Goal: Task Accomplishment & Management: Manage account settings

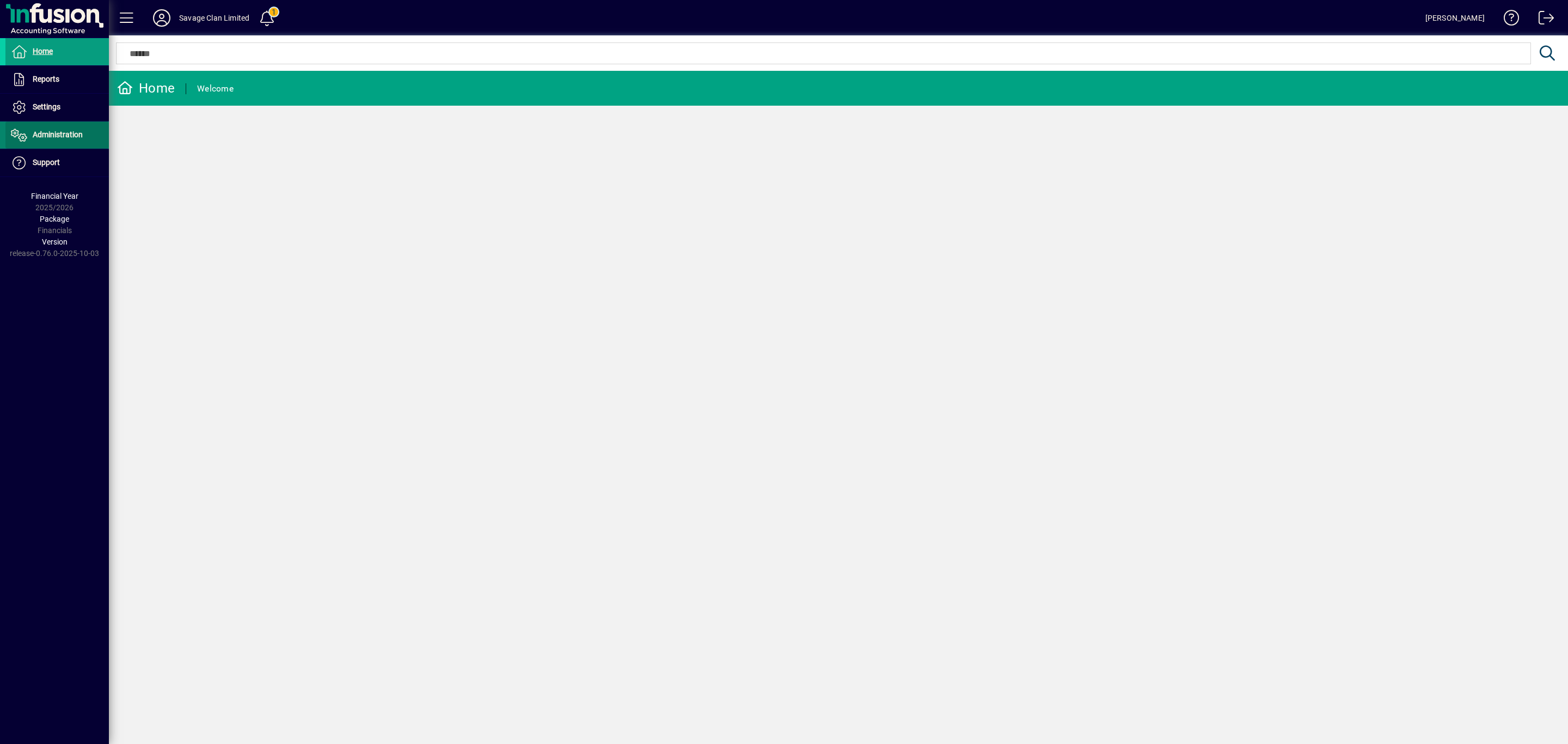
click at [58, 136] on span "Administration" at bounding box center [58, 134] width 50 height 8
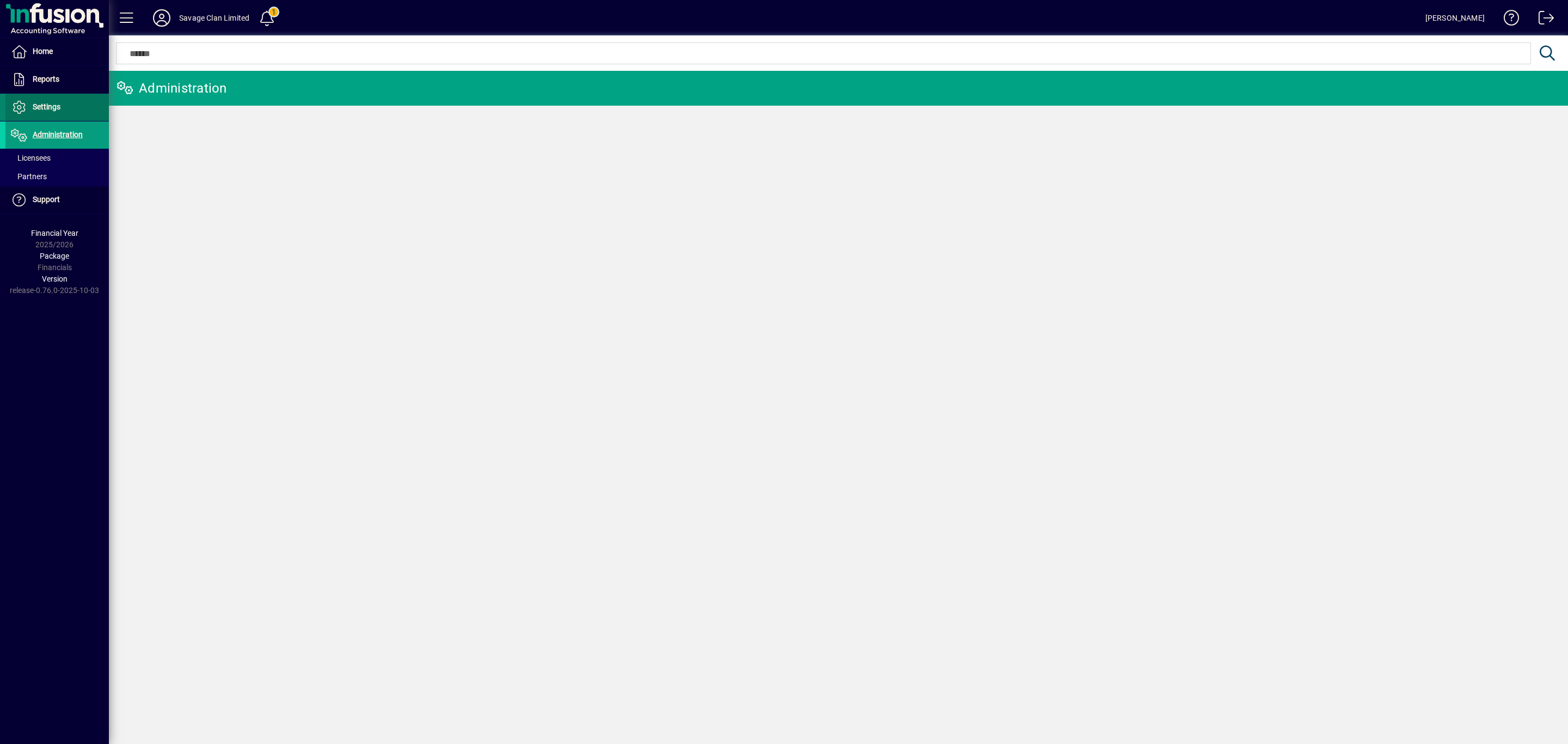
click at [45, 106] on span "Settings" at bounding box center [47, 107] width 28 height 8
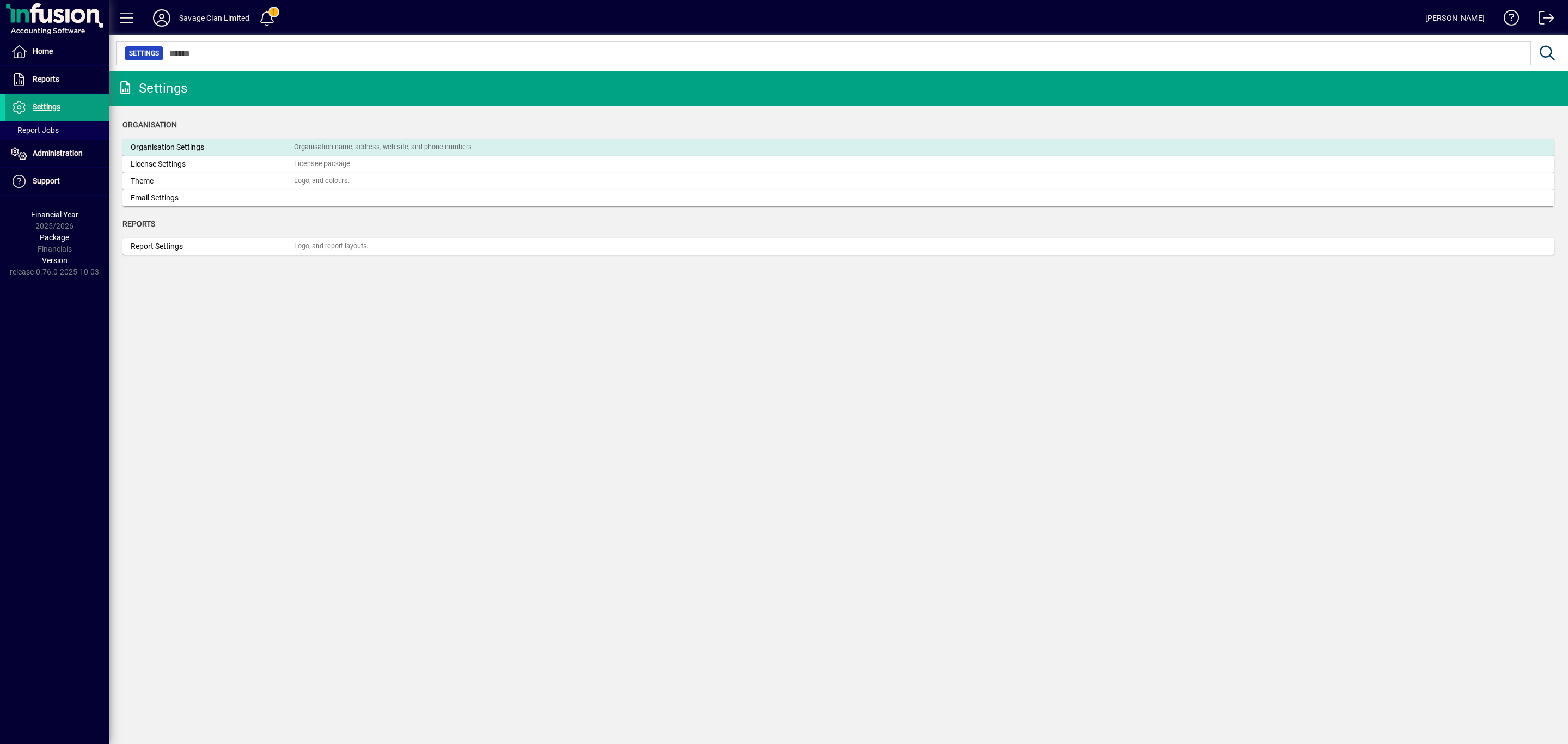
click at [137, 147] on div "Organisation Settings" at bounding box center [212, 147] width 164 height 11
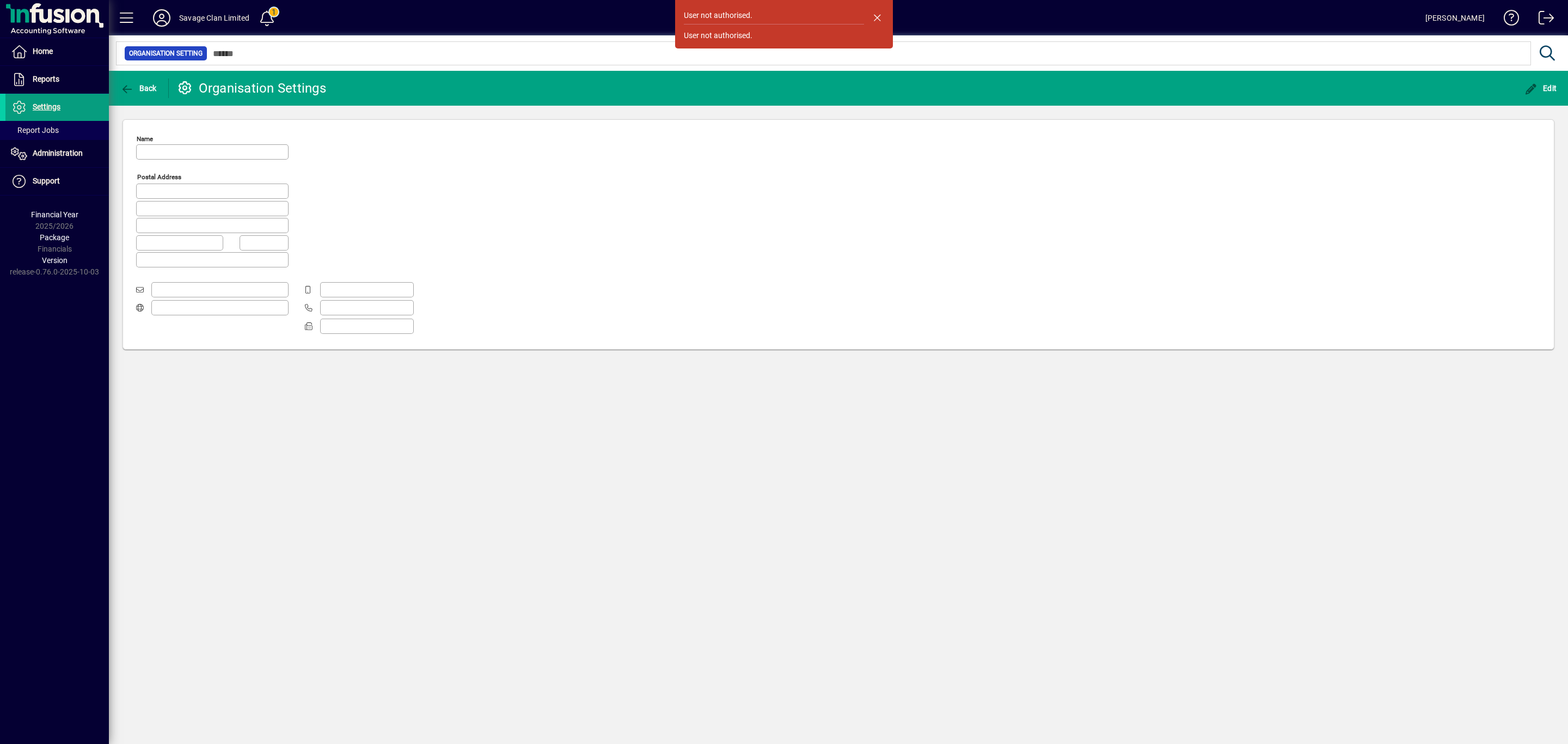
type input "**********"
click at [404, 434] on div "**********" at bounding box center [838, 406] width 1459 height 673
click at [143, 89] on span "Back" at bounding box center [138, 88] width 36 height 8
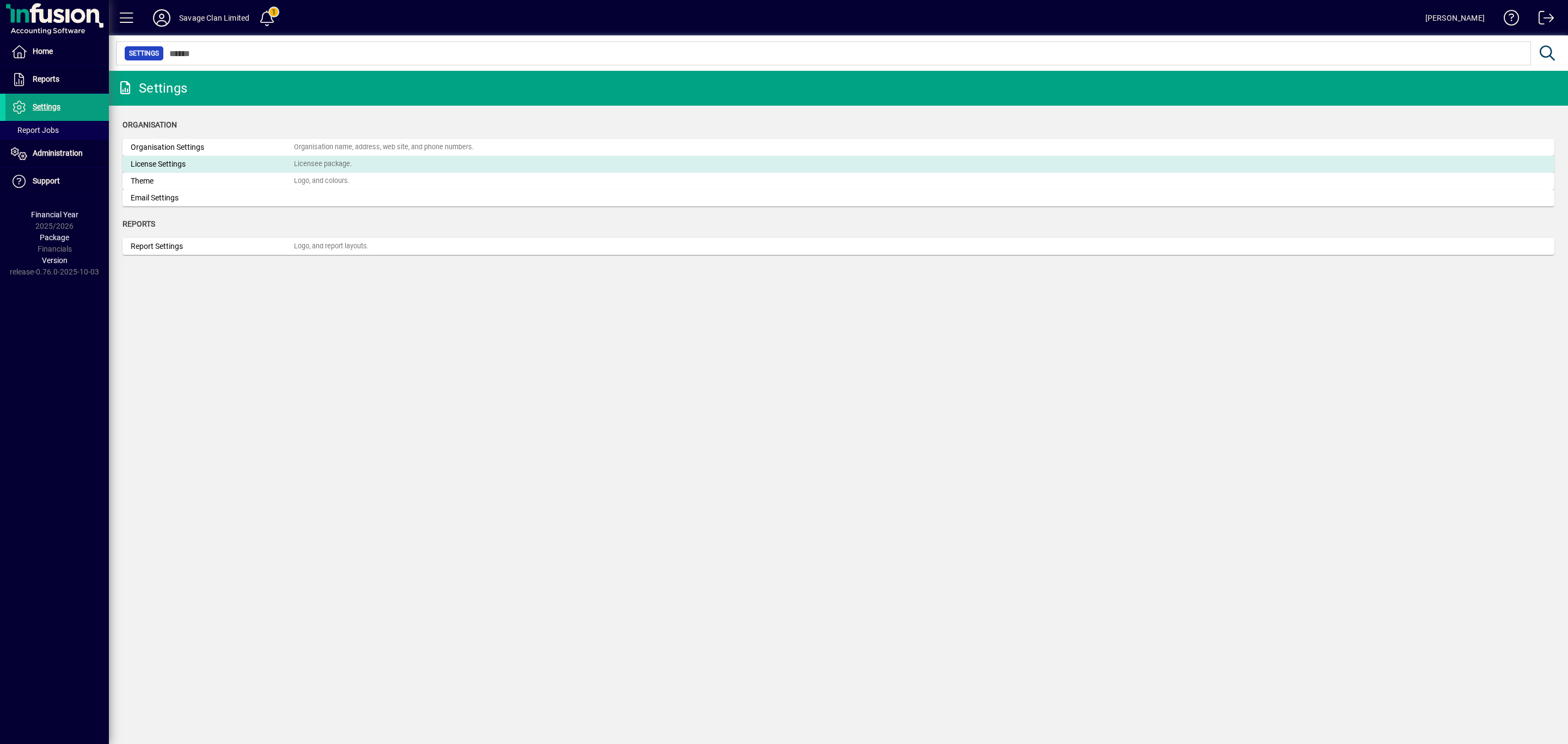
click at [162, 164] on div "License Settings" at bounding box center [212, 164] width 164 height 11
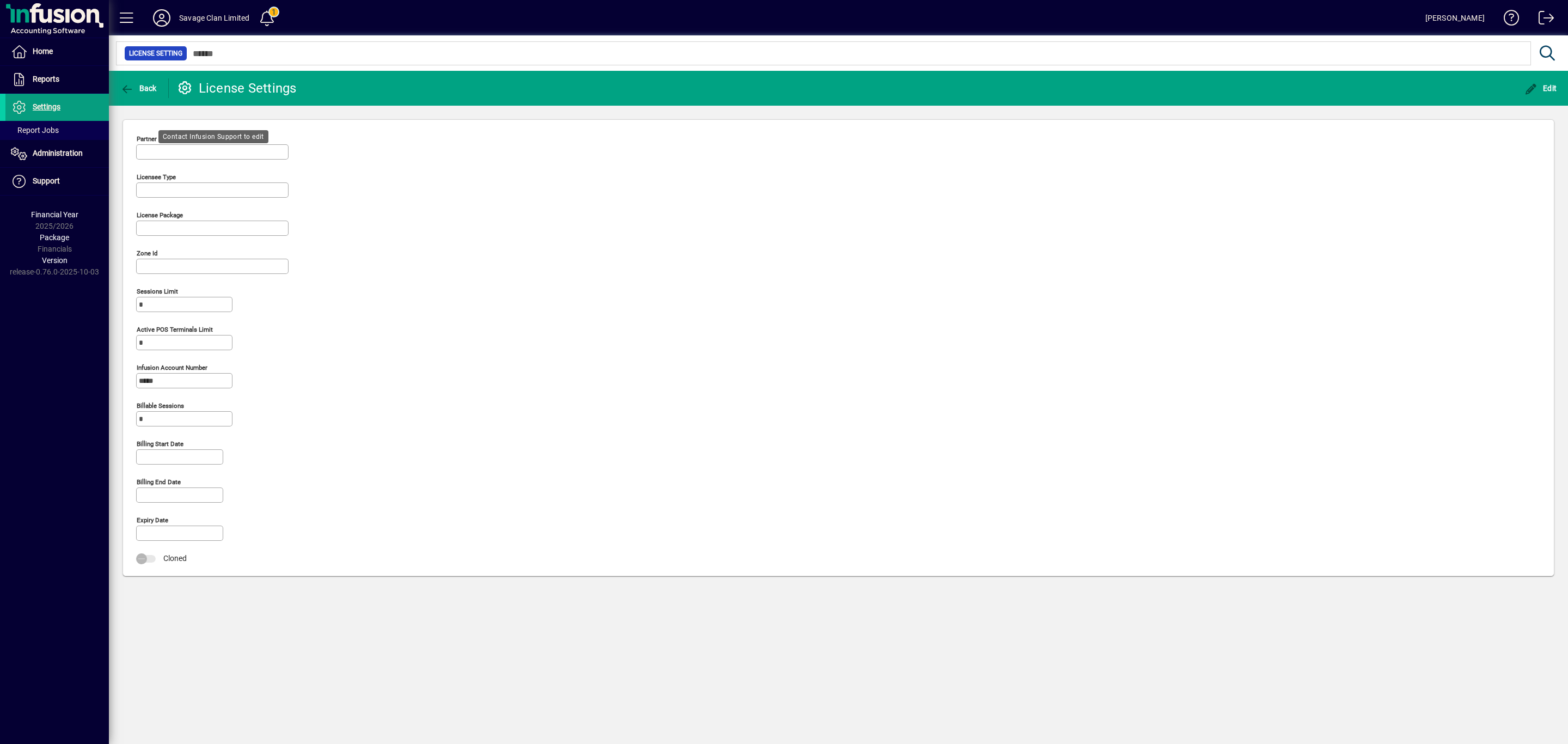
type input "**********"
click at [148, 81] on span "button" at bounding box center [138, 88] width 42 height 26
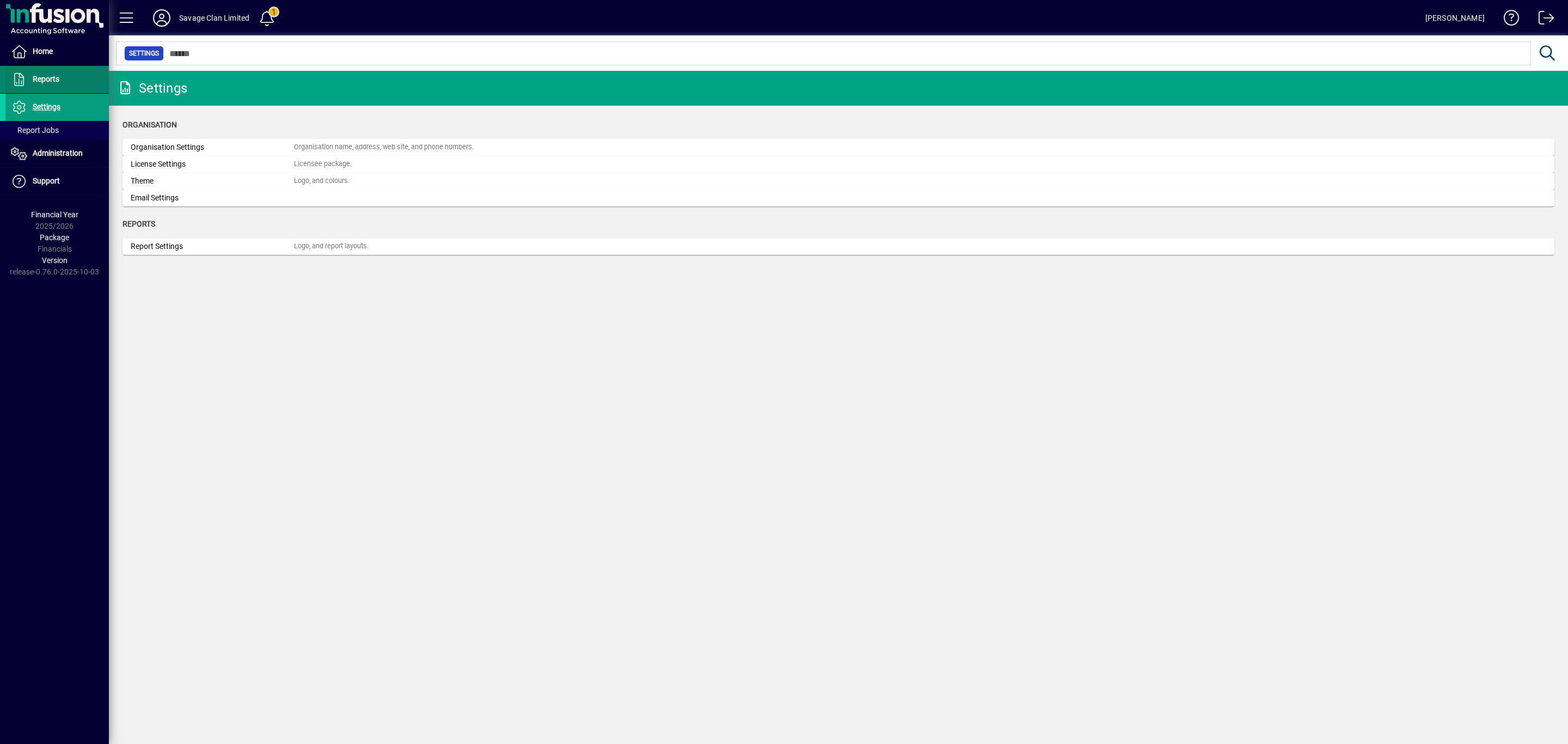
click at [43, 78] on span "Reports" at bounding box center [46, 79] width 26 height 8
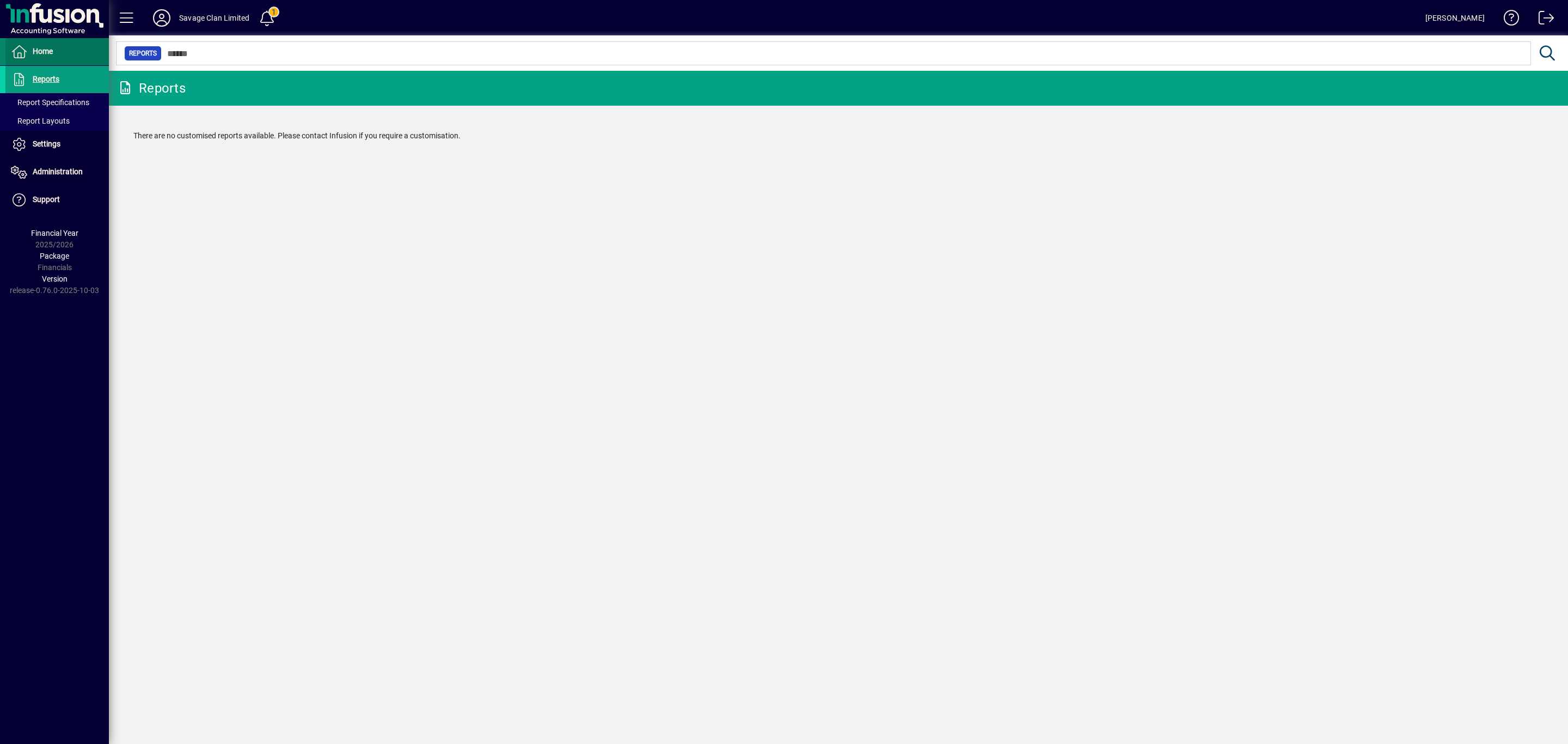
click at [43, 51] on span "Home" at bounding box center [43, 51] width 20 height 8
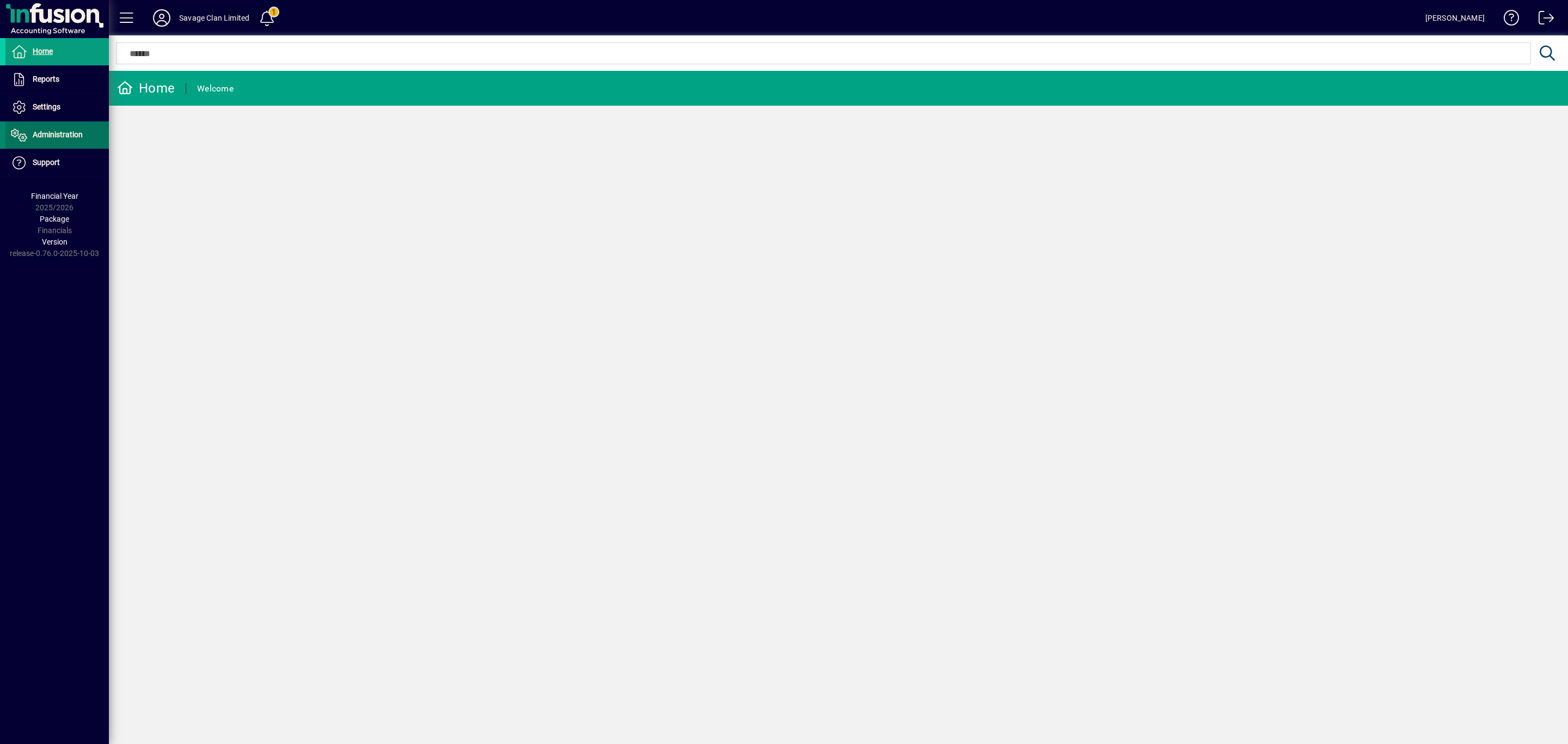
click at [53, 131] on span "Administration" at bounding box center [58, 134] width 50 height 8
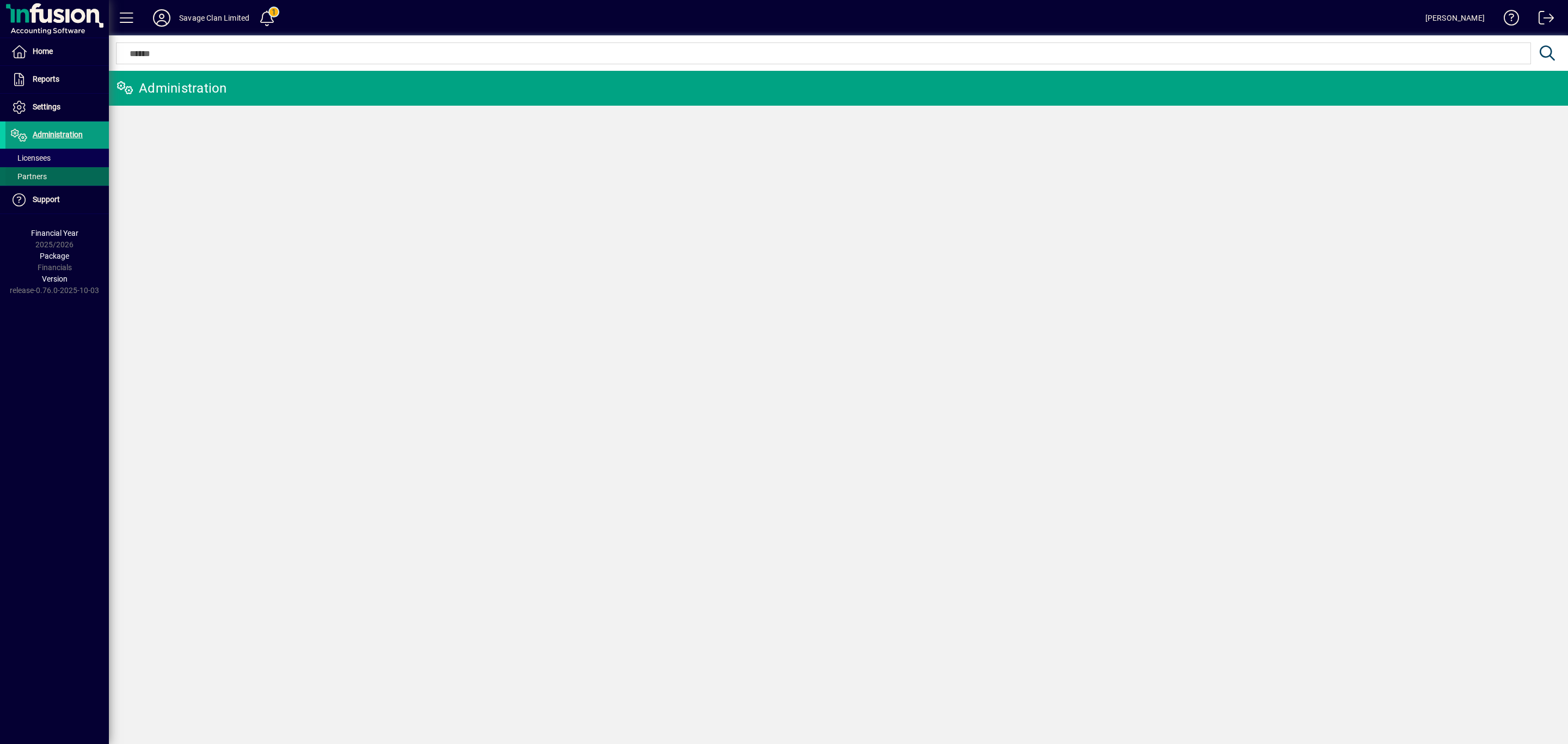
click at [44, 176] on span "Partners" at bounding box center [29, 176] width 36 height 8
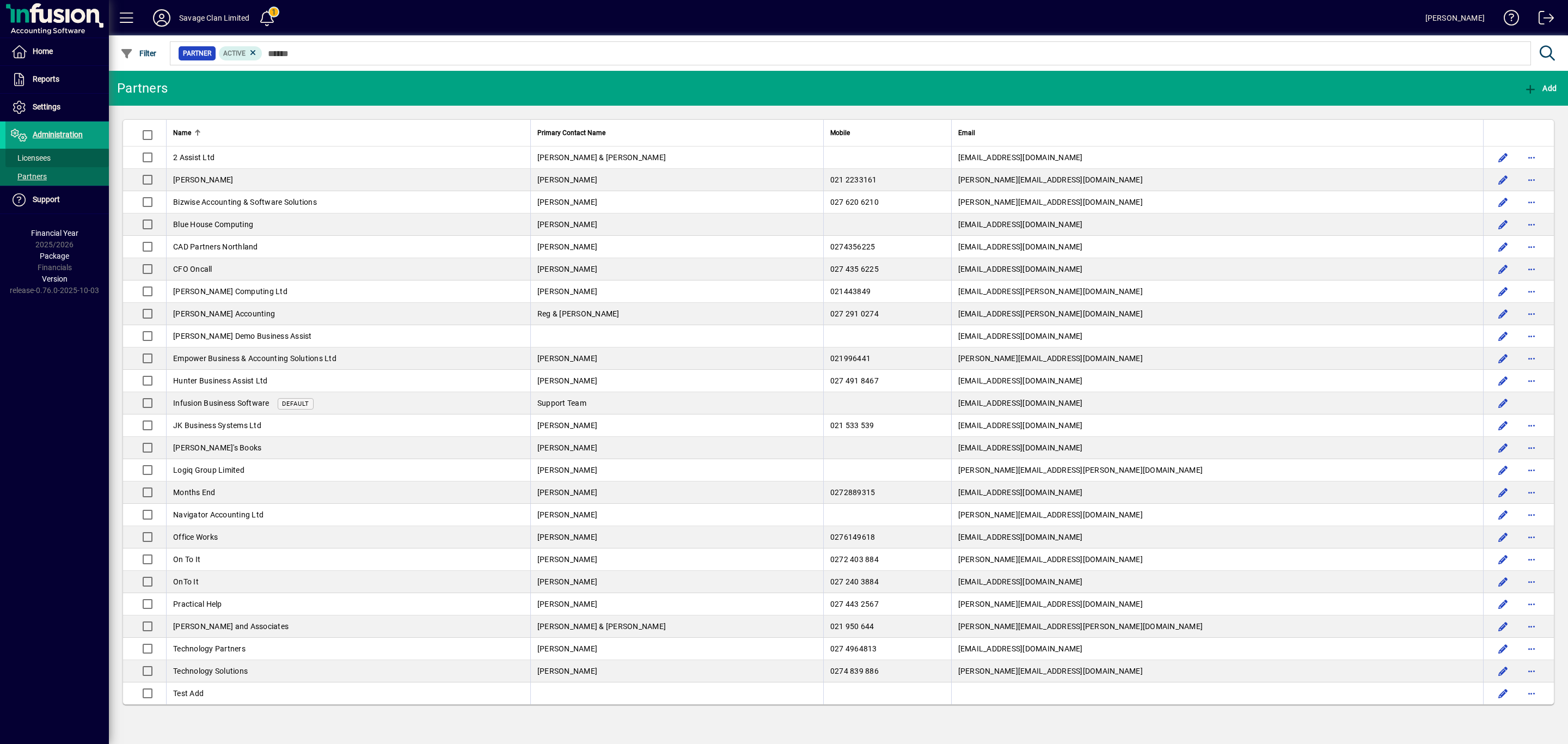
click at [36, 156] on span "Licensees" at bounding box center [31, 158] width 40 height 8
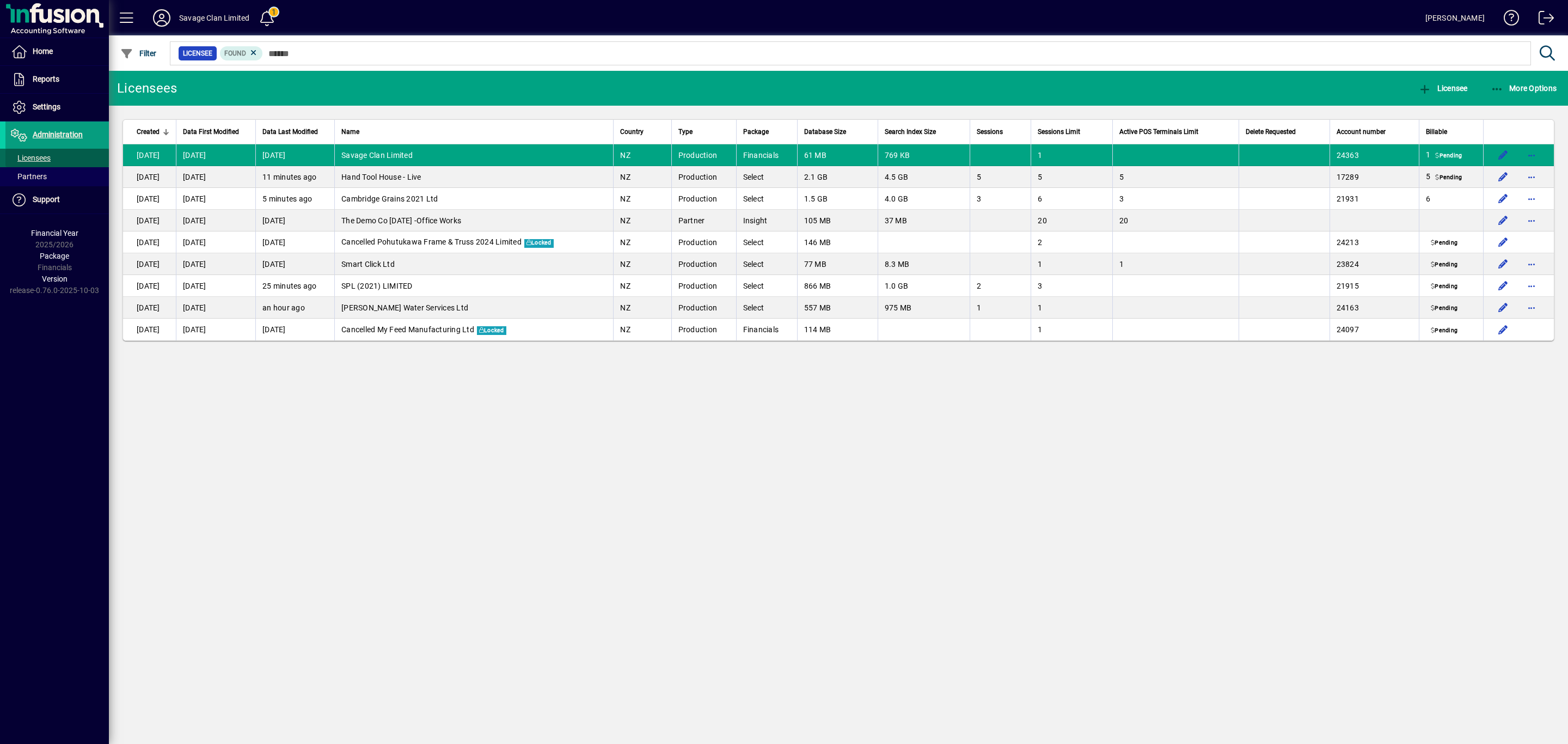
click at [36, 156] on span "Licensees" at bounding box center [31, 158] width 40 height 8
click at [42, 103] on span "Settings" at bounding box center [47, 107] width 28 height 8
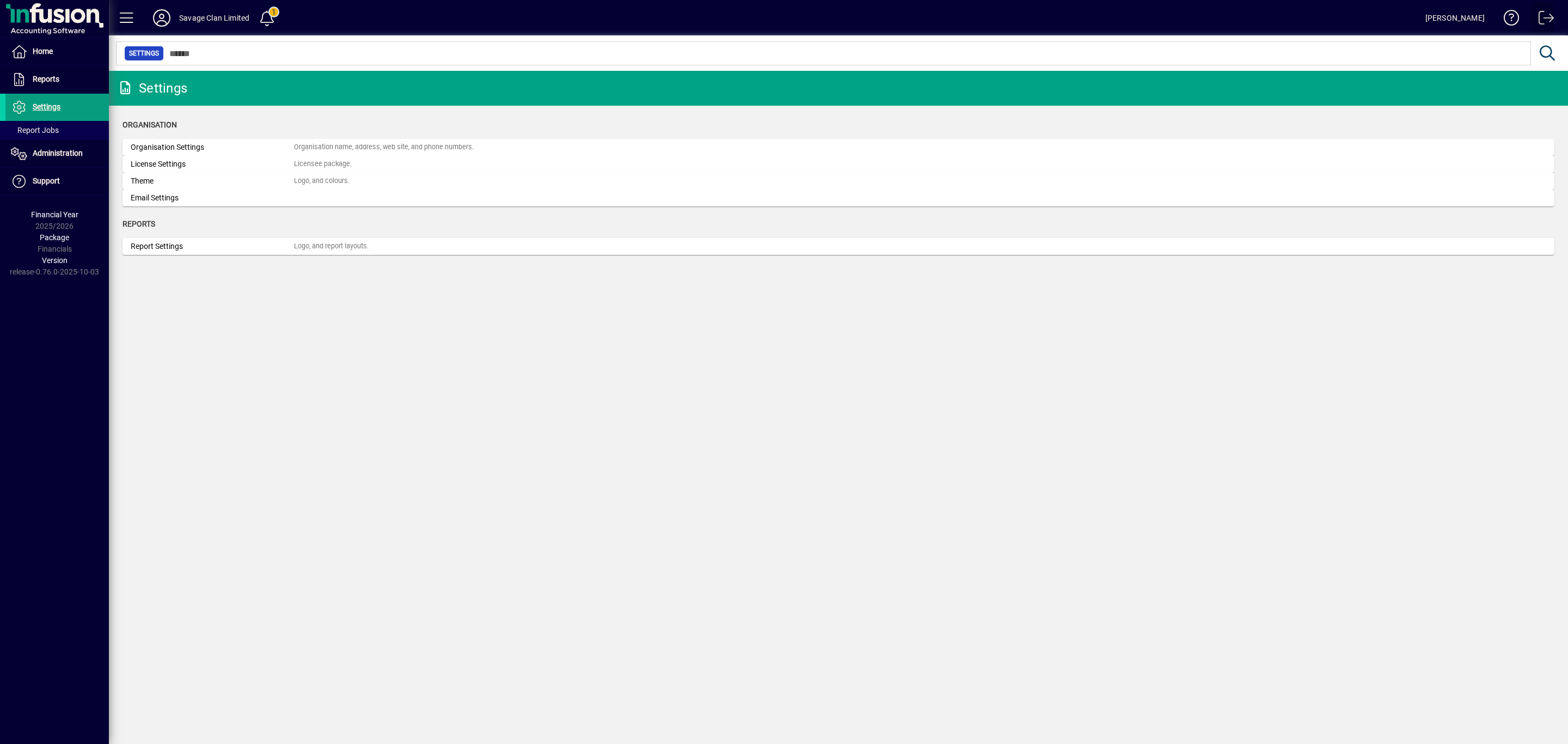
click at [1543, 20] on span at bounding box center [1543, 20] width 26 height 26
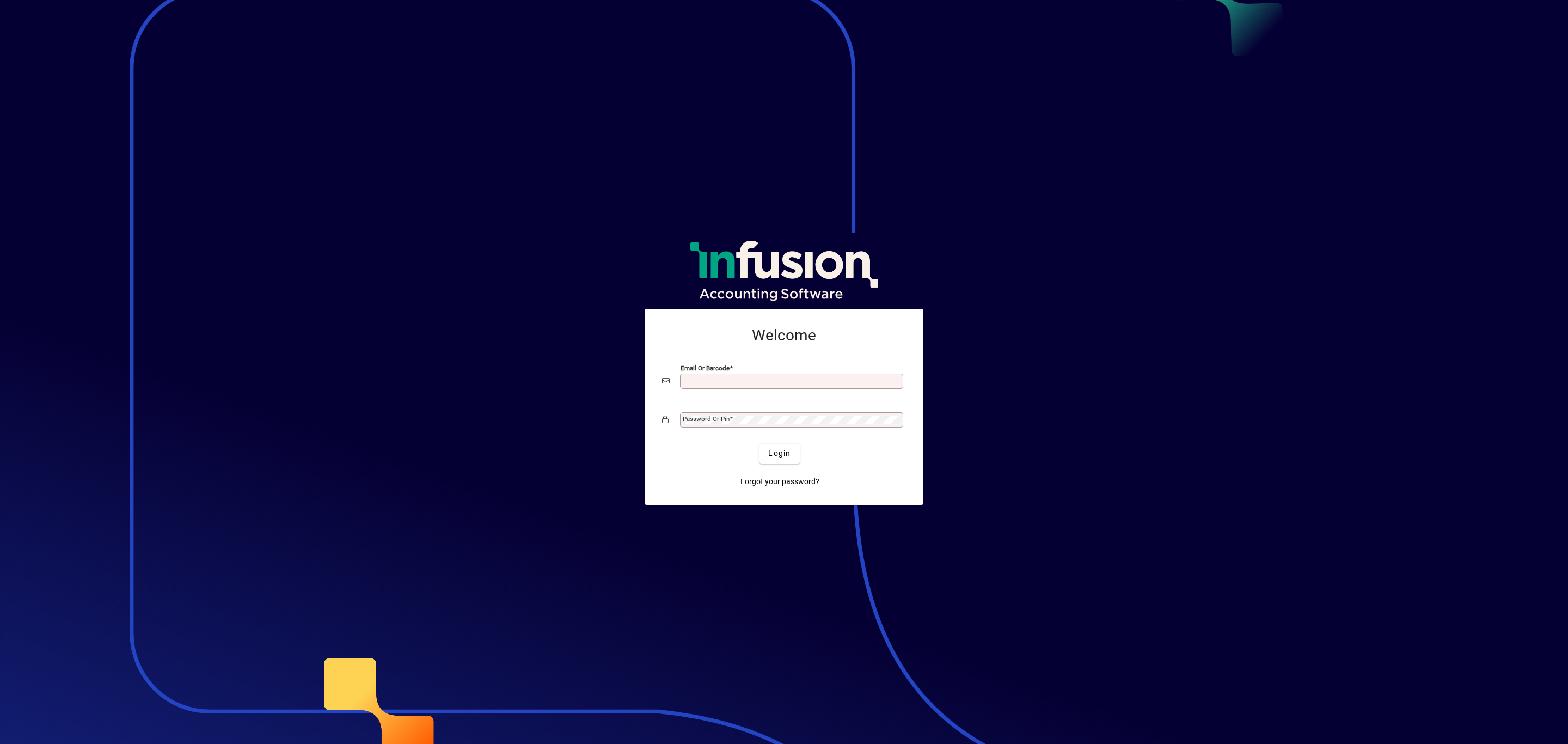
type input "**********"
click at [780, 457] on span "Login" at bounding box center [780, 453] width 22 height 11
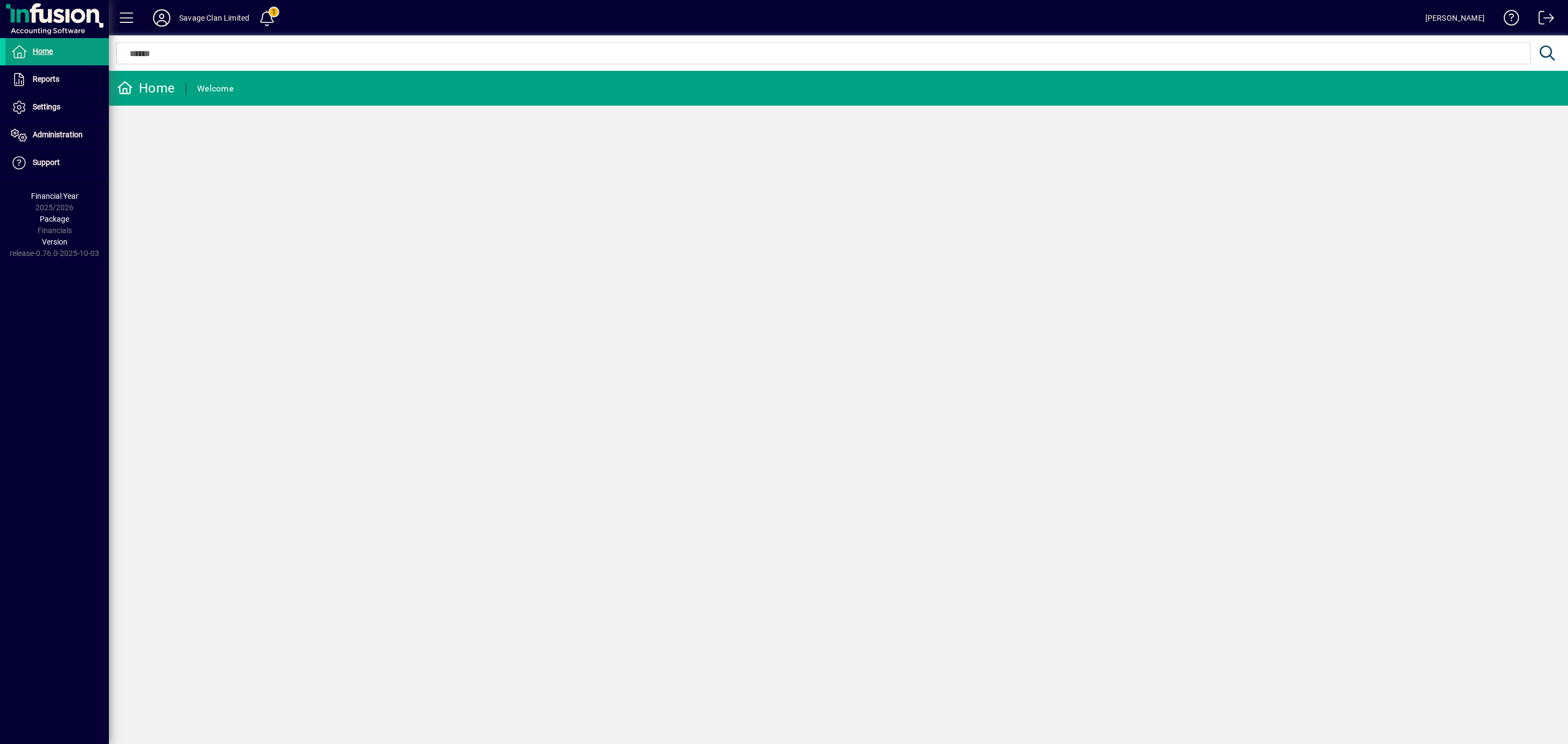
click at [167, 18] on icon at bounding box center [162, 18] width 22 height 18
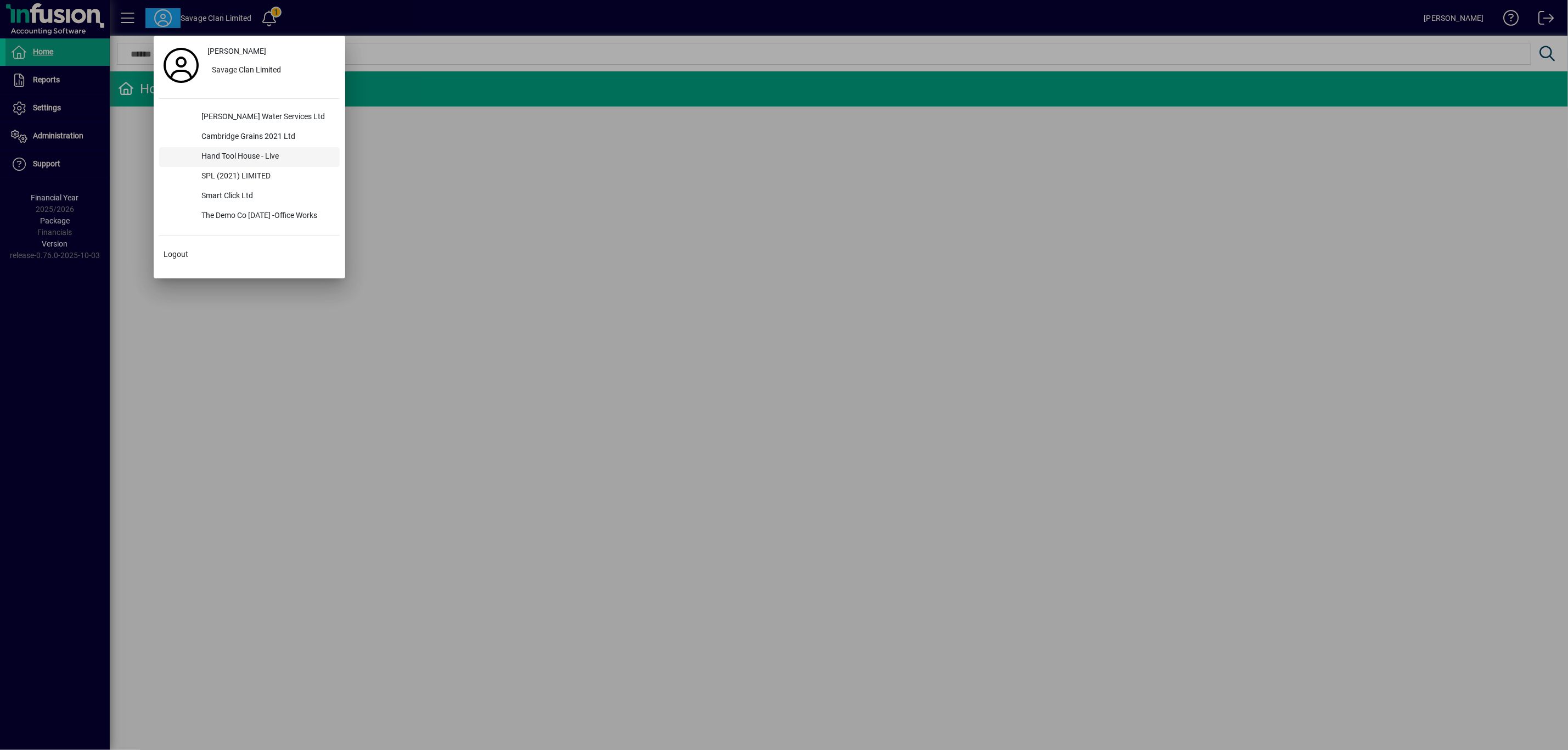
click at [233, 156] on div "Hand Tool House - Live" at bounding box center [266, 156] width 147 height 20
